Goal: Task Accomplishment & Management: Use online tool/utility

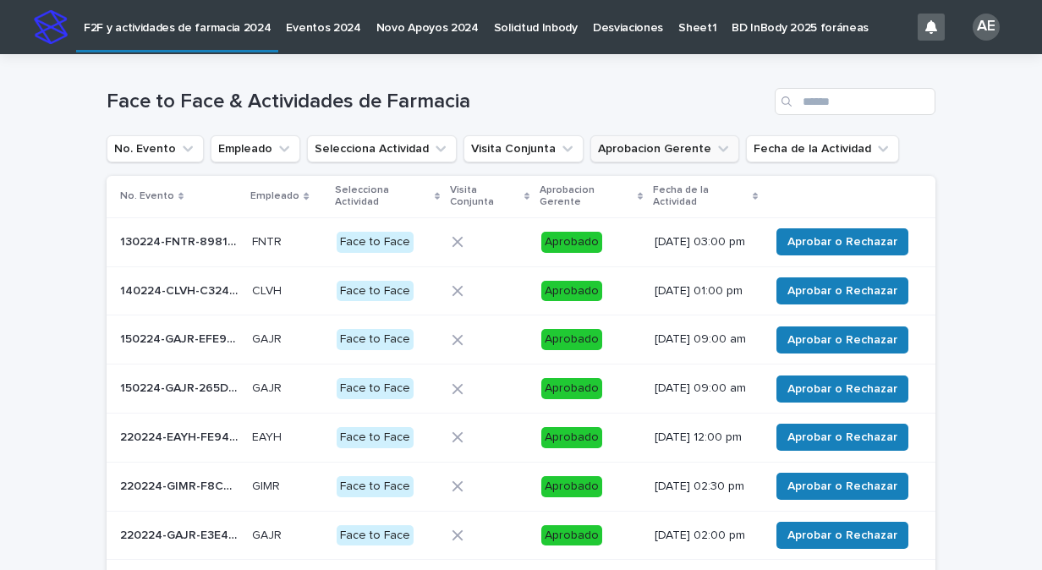
click at [715, 147] on icon "Aprobacion Gerente" at bounding box center [723, 148] width 17 height 17
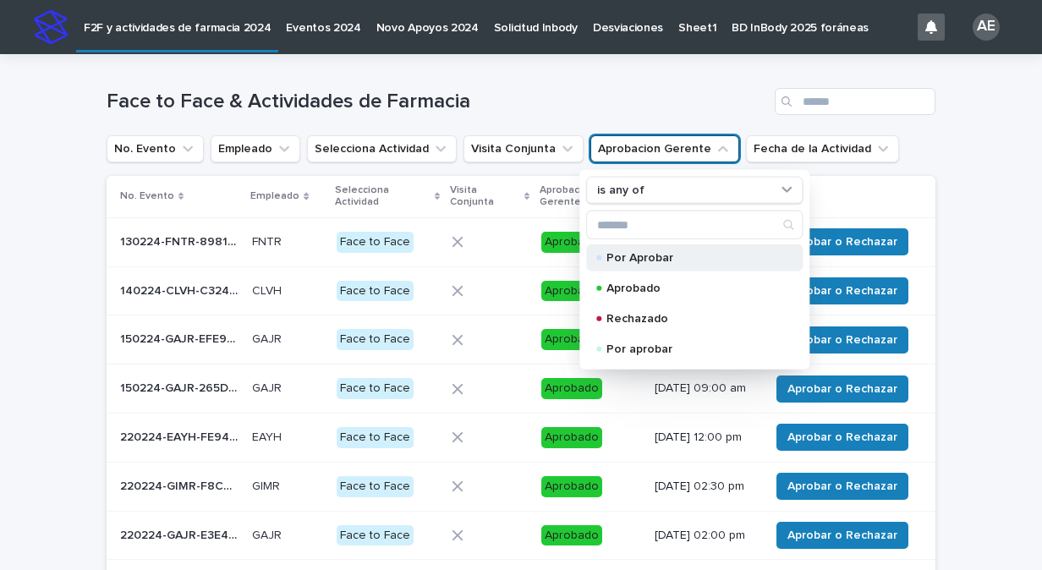
click at [637, 253] on p "Por Aprobar" at bounding box center [690, 258] width 169 height 12
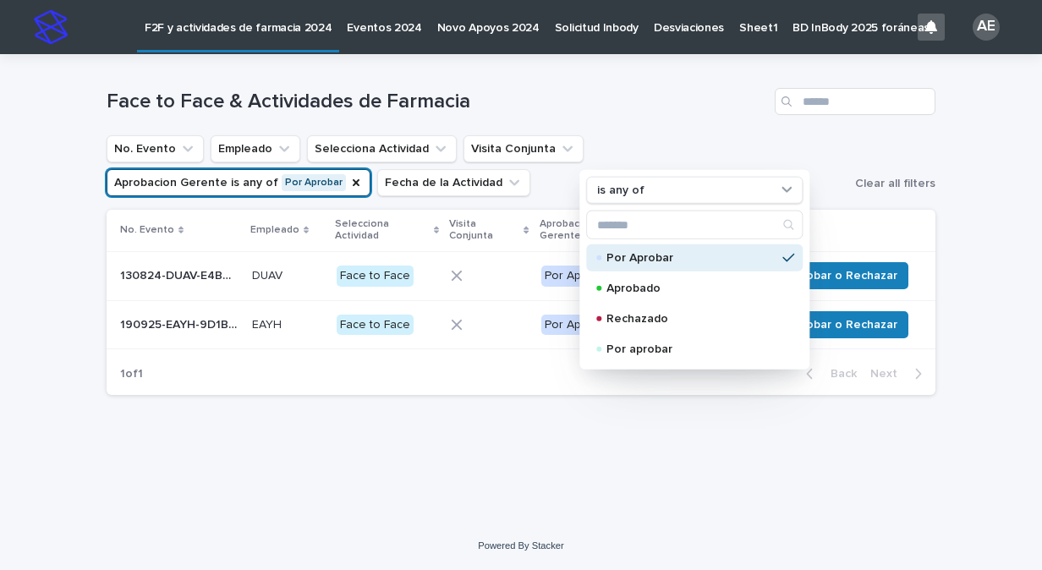
click at [1017, 221] on div "Loading... Saving… Loading... Saving… Face to Face & Actividades de Farmacia No…" at bounding box center [521, 288] width 1042 height 468
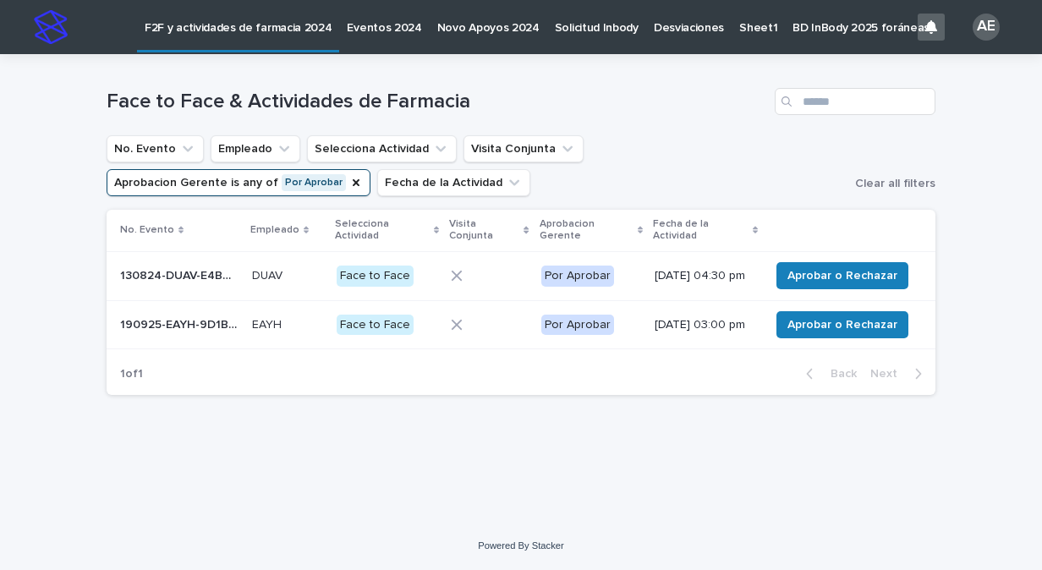
click at [497, 337] on div at bounding box center [489, 324] width 76 height 25
click at [841, 330] on span "Aprobar o Rechazar" at bounding box center [842, 324] width 110 height 17
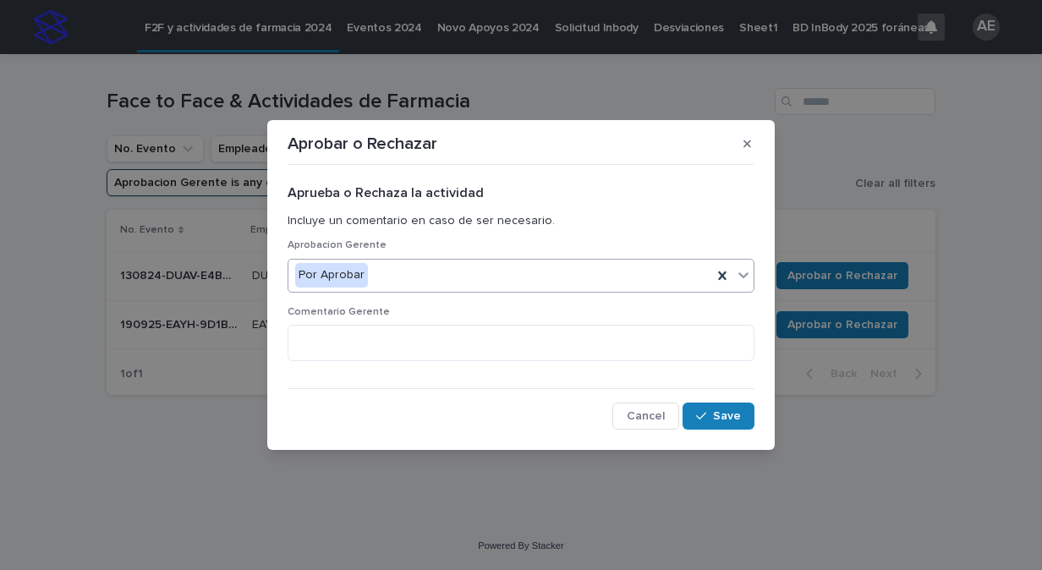
click at [745, 275] on icon at bounding box center [743, 275] width 10 height 6
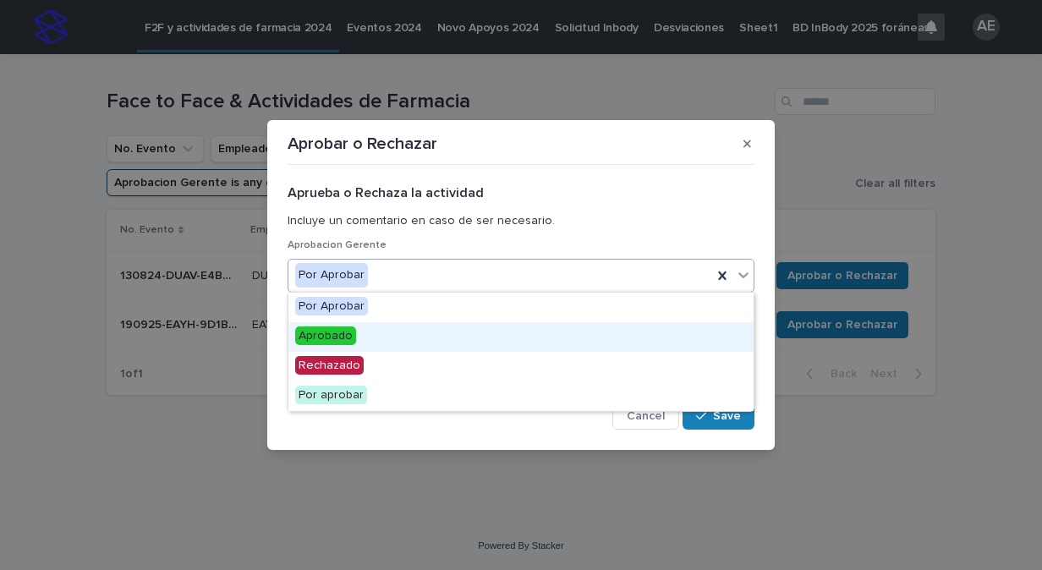
click at [614, 336] on div "Aprobado" at bounding box center [520, 337] width 465 height 30
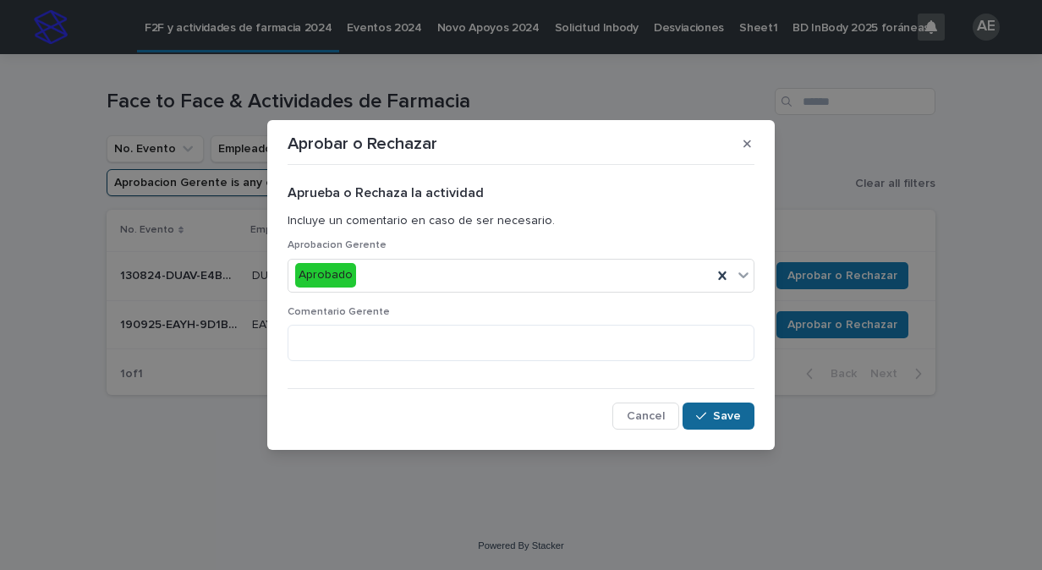
click at [741, 412] on button "Save" at bounding box center [718, 416] width 72 height 27
